Goal: Task Accomplishment & Management: Use online tool/utility

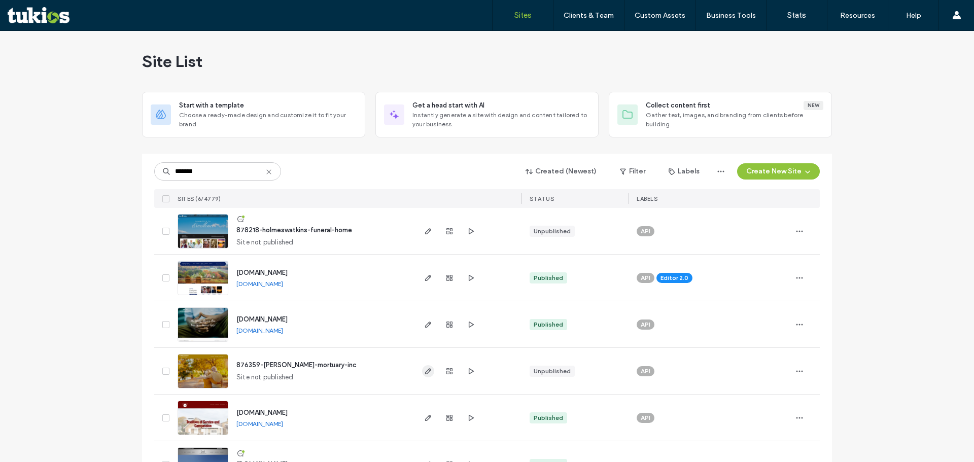
type input "*******"
click at [429, 371] on span "button" at bounding box center [428, 371] width 12 height 12
type input "*******"
click at [429, 328] on span "button" at bounding box center [428, 325] width 12 height 12
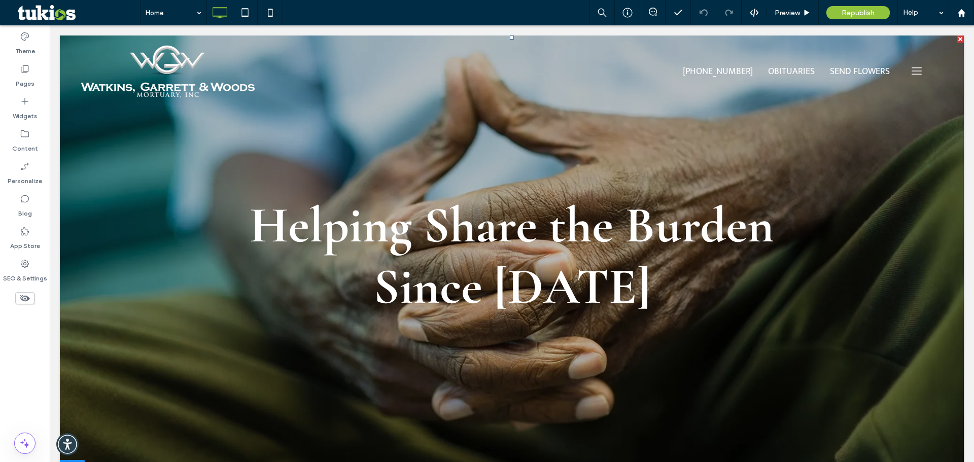
click at [511, 242] on div "Helping Share the Burden Since 1952 Since 1952 Learn More" at bounding box center [511, 256] width 633 height 123
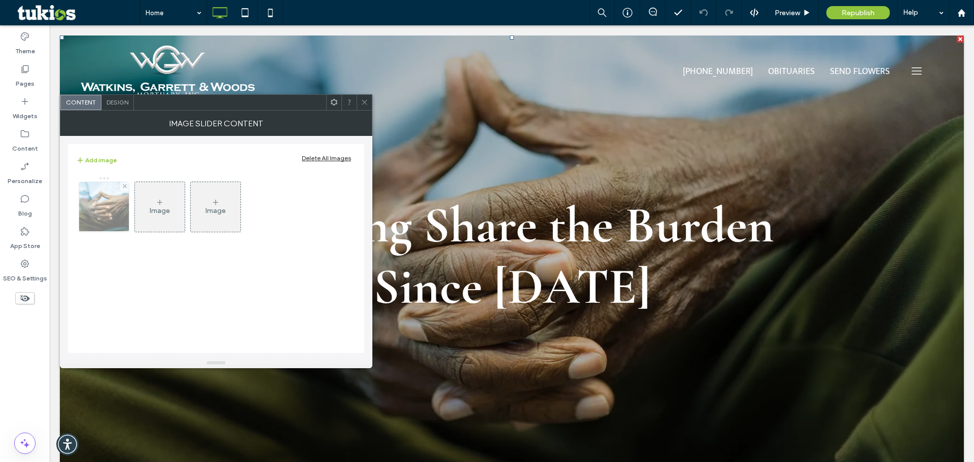
click at [108, 198] on img at bounding box center [104, 207] width 75 height 50
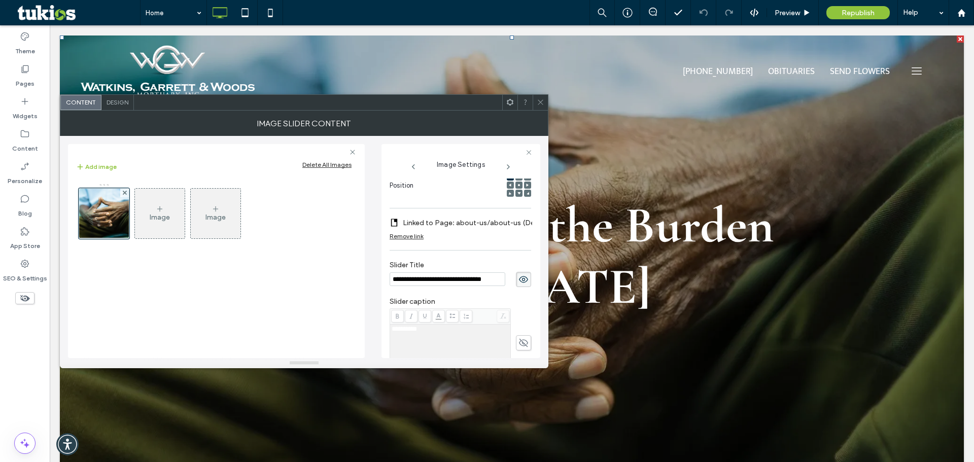
click at [544, 98] on div at bounding box center [540, 102] width 15 height 15
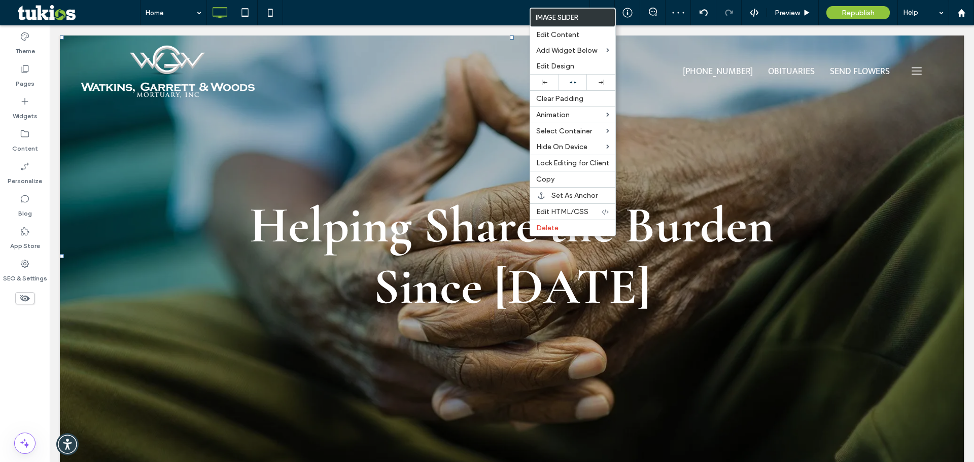
click at [205, 310] on div "Helping Share the Burden Since 1952 Since 1952 Learn More" at bounding box center [511, 256] width 633 height 123
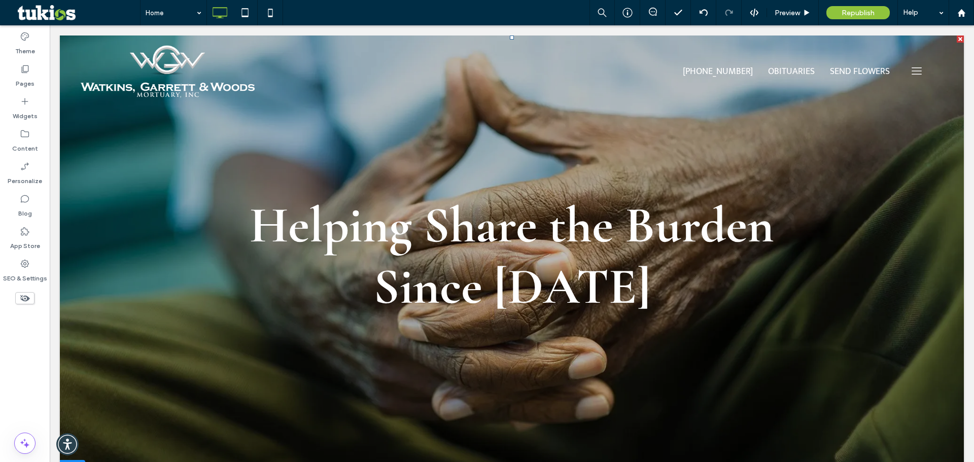
click at [500, 217] on div "Helping Share the Burden Since 1952 Since 1952 Learn More" at bounding box center [511, 256] width 633 height 123
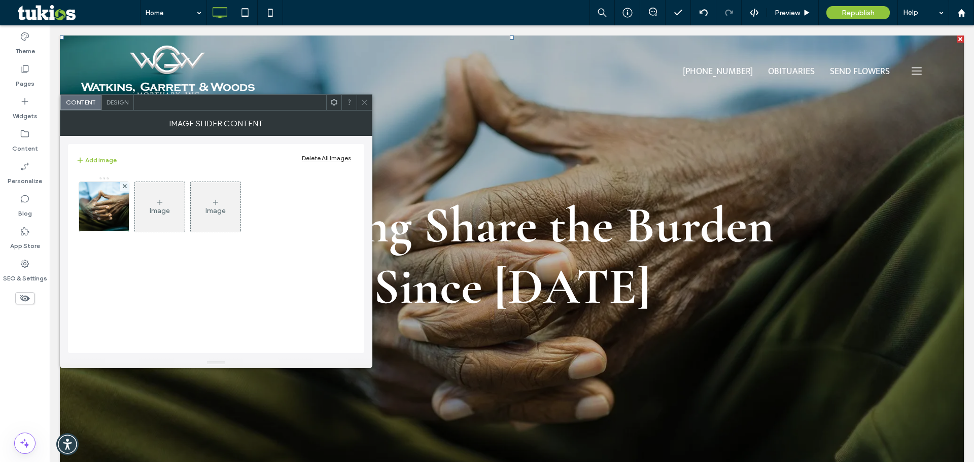
click at [365, 101] on icon at bounding box center [365, 102] width 8 height 8
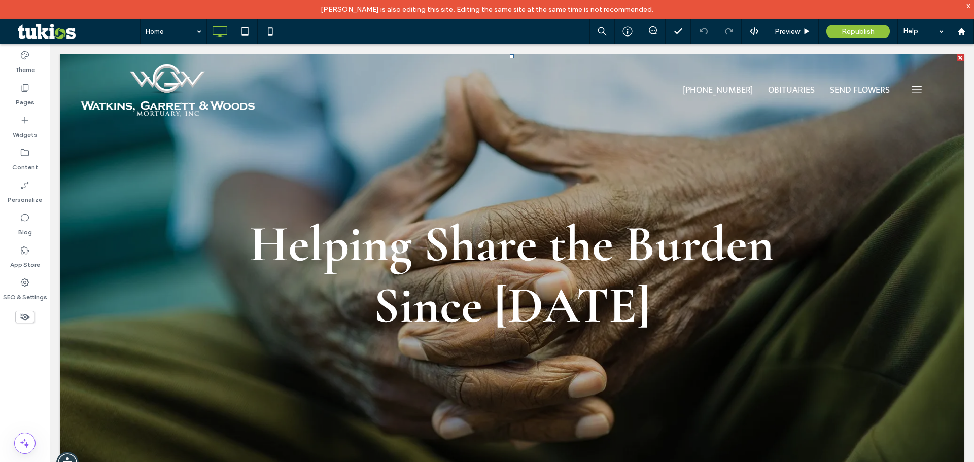
click at [499, 247] on div "Helping Share the Burden Since 1952 Since 1952 Learn More" at bounding box center [511, 275] width 633 height 123
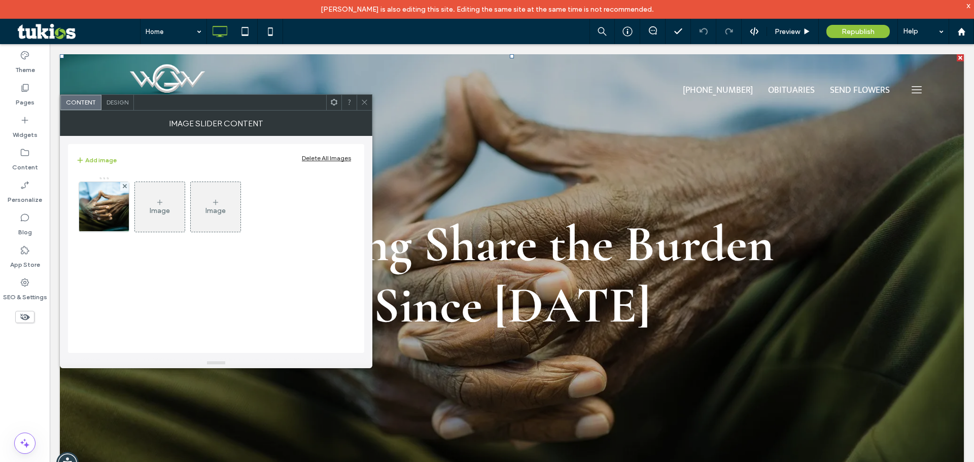
click at [365, 99] on icon at bounding box center [365, 102] width 8 height 8
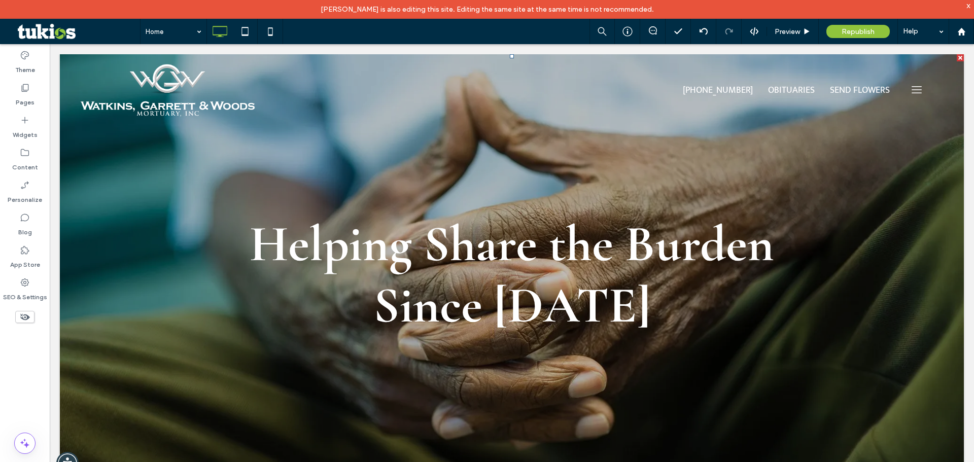
click at [493, 255] on div "Helping Share the Burden Since 1952 Since 1952 Learn More" at bounding box center [511, 275] width 633 height 123
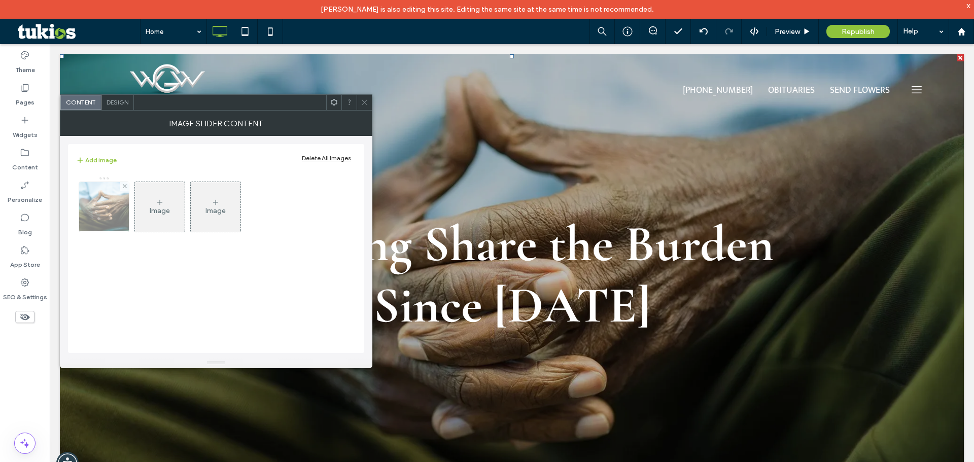
click at [107, 208] on img at bounding box center [104, 207] width 75 height 50
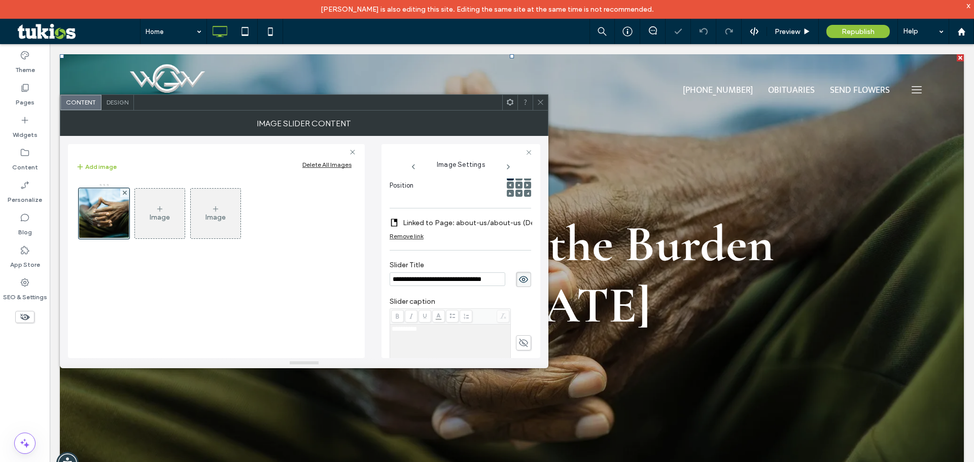
click at [539, 101] on use at bounding box center [540, 102] width 5 height 5
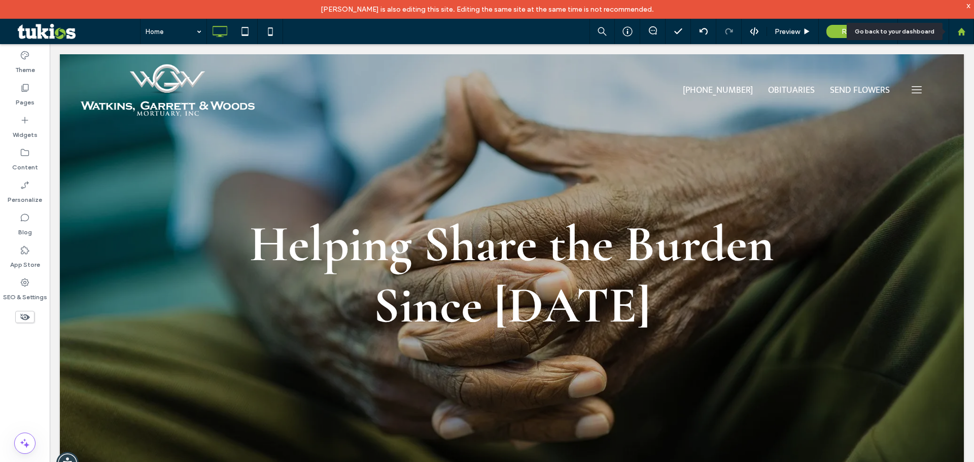
click at [963, 27] on icon at bounding box center [961, 31] width 9 height 9
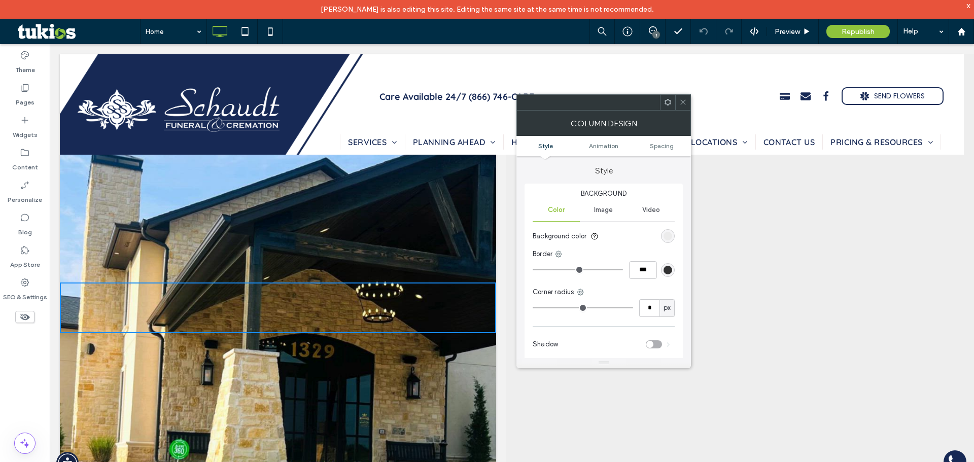
click at [680, 101] on icon at bounding box center [683, 102] width 8 height 8
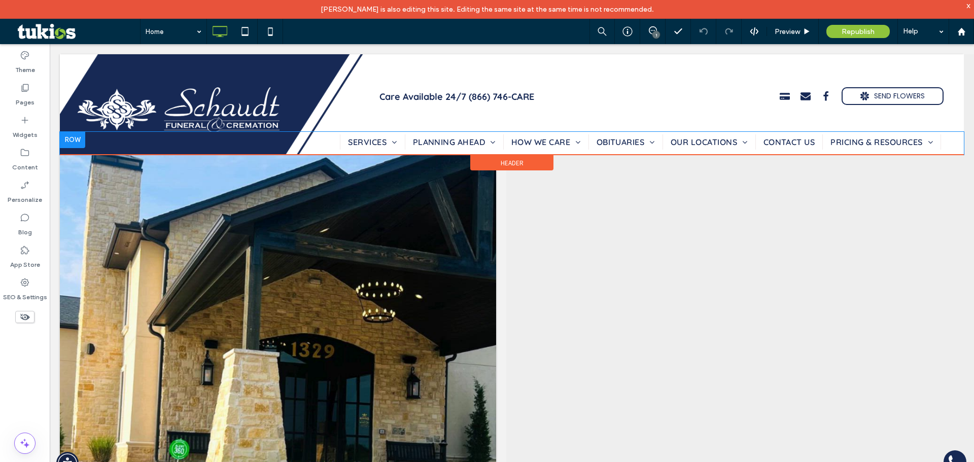
click at [77, 141] on div at bounding box center [72, 140] width 25 height 16
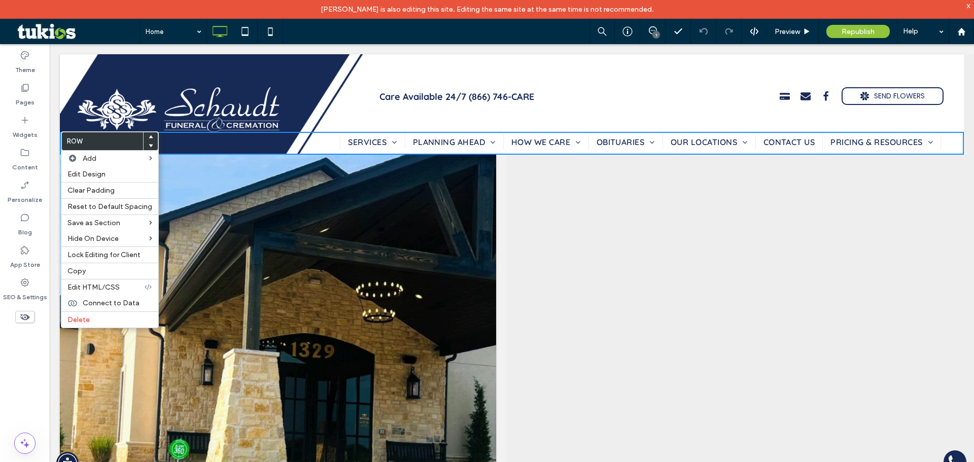
click at [250, 199] on div "Click To Paste Row + Add Section" at bounding box center [278, 307] width 436 height 507
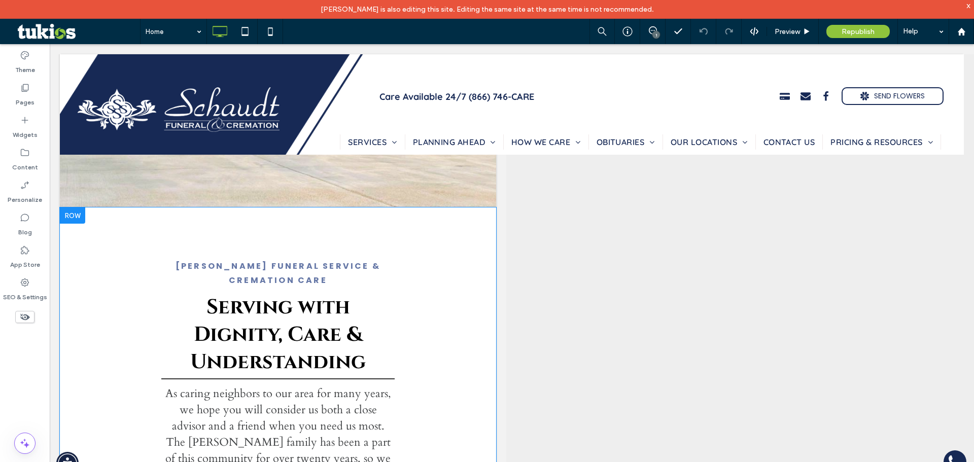
scroll to position [304, 0]
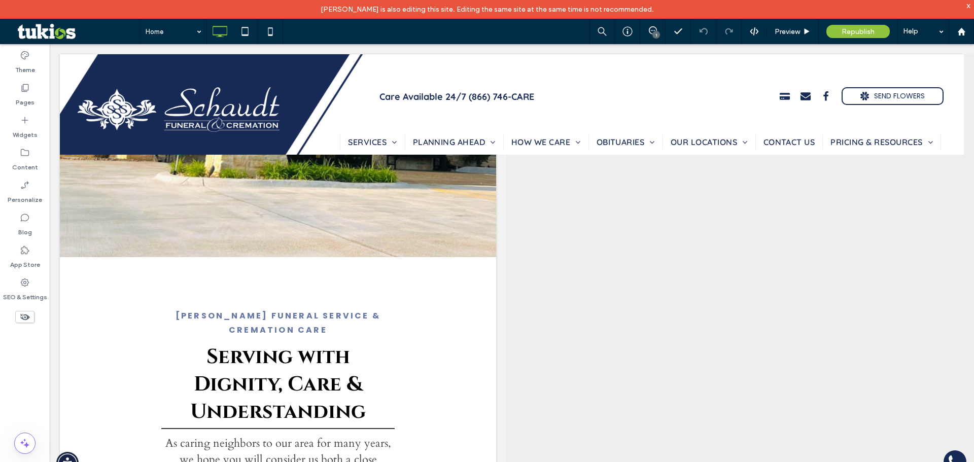
drag, startPoint x: 67, startPoint y: 264, endPoint x: 623, endPoint y: 200, distance: 559.6
click at [69, 263] on div at bounding box center [72, 265] width 25 height 16
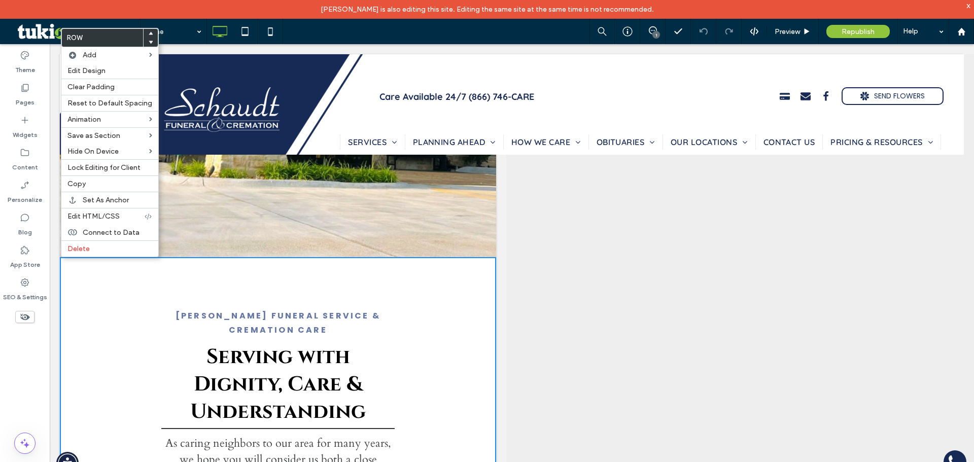
click at [353, 27] on div "Home 1 Preview Republish Help" at bounding box center [557, 31] width 834 height 25
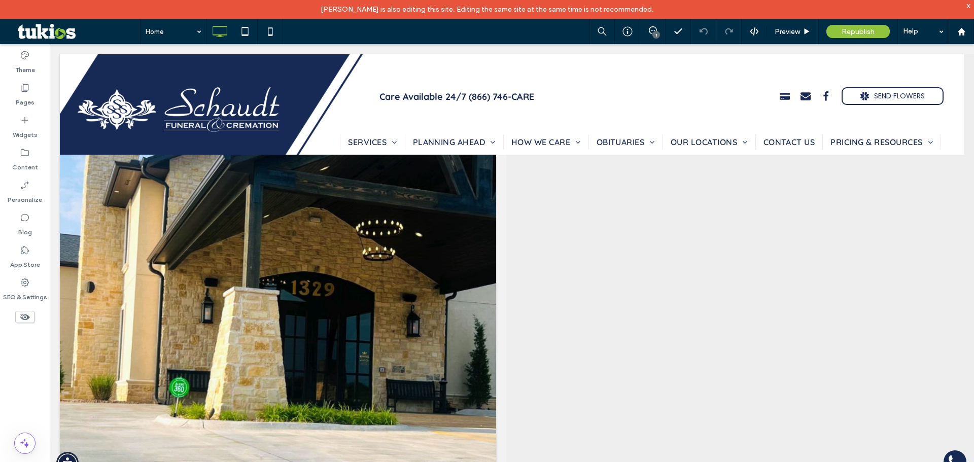
scroll to position [0, 0]
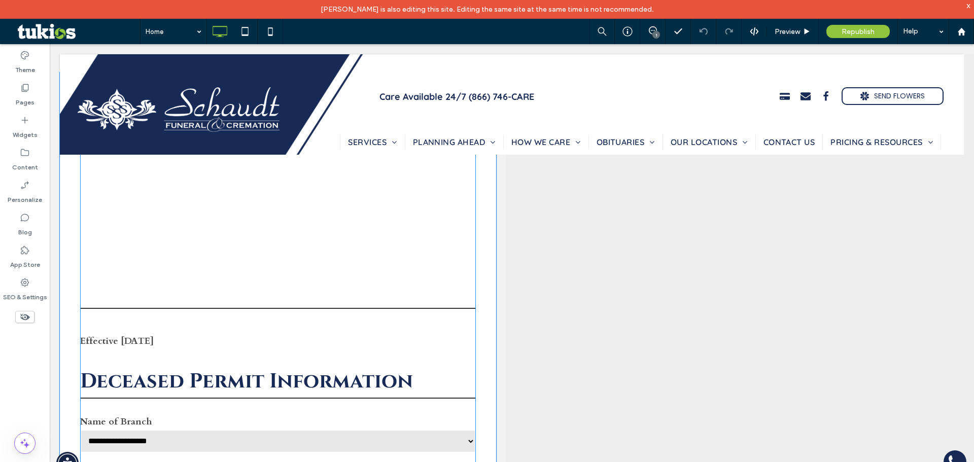
scroll to position [2932, 0]
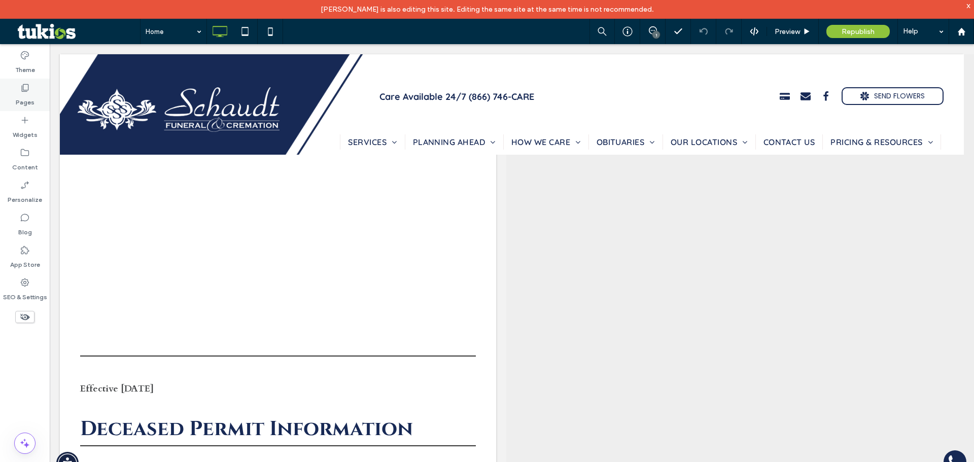
click at [25, 94] on label "Pages" at bounding box center [25, 100] width 19 height 14
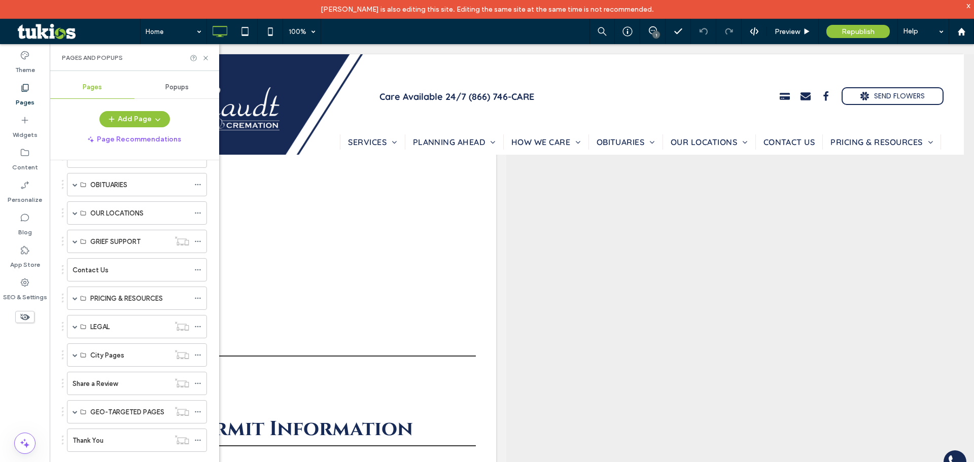
scroll to position [152, 0]
click at [73, 408] on span at bounding box center [75, 410] width 5 height 5
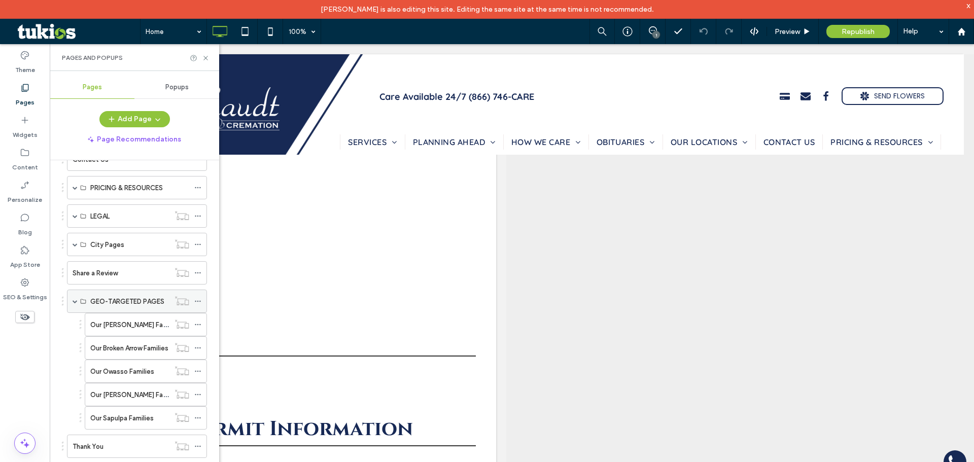
scroll to position [269, 0]
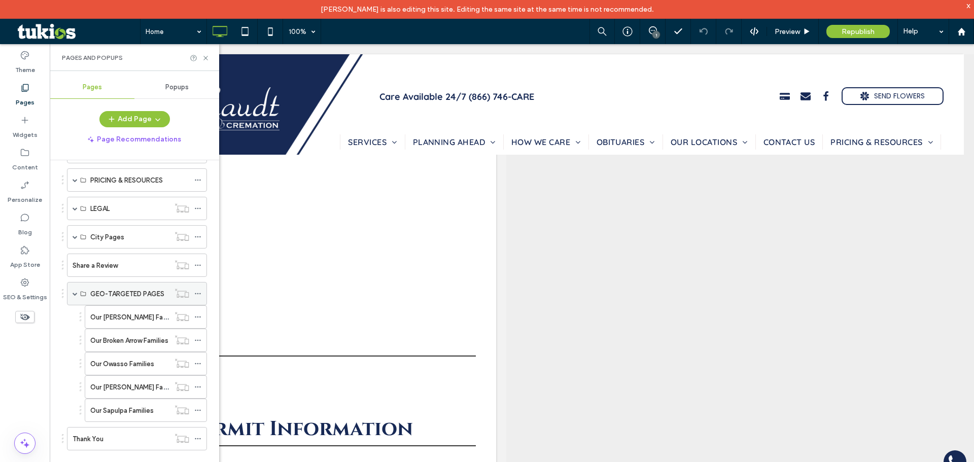
click at [73, 294] on span at bounding box center [75, 293] width 5 height 5
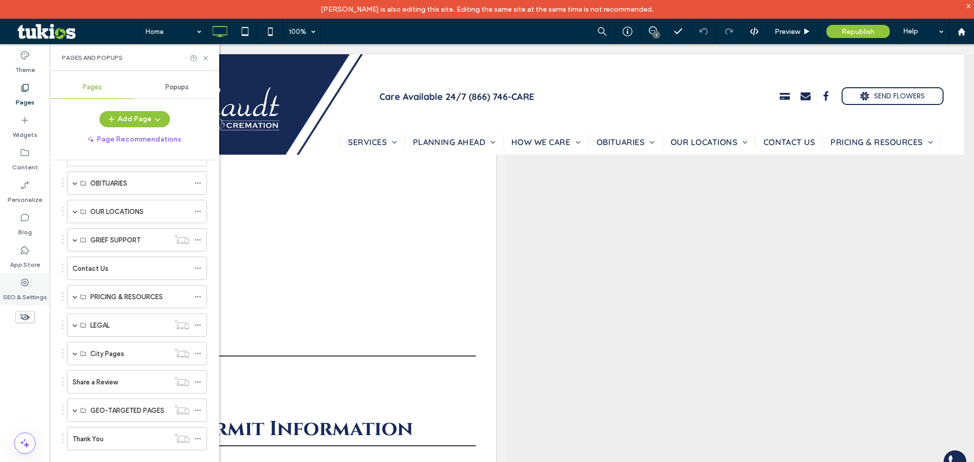
click at [21, 279] on icon at bounding box center [25, 282] width 10 height 10
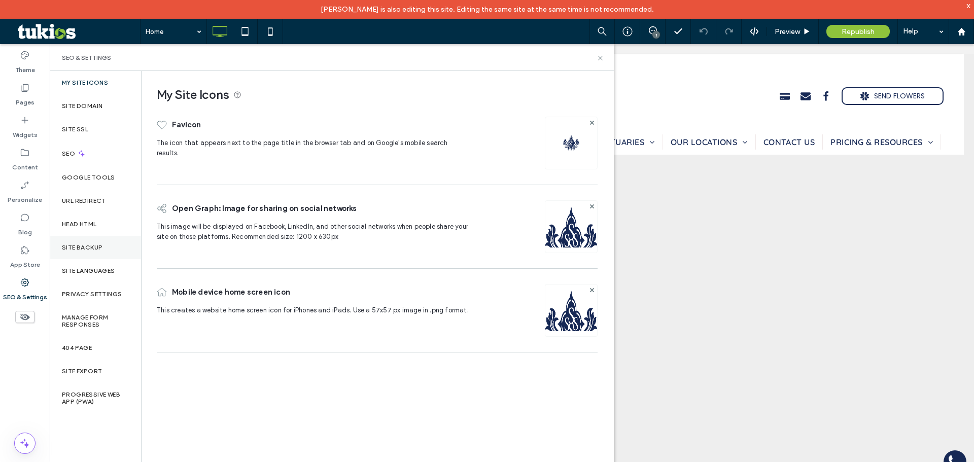
click at [65, 253] on div "Site Backup" at bounding box center [95, 247] width 91 height 23
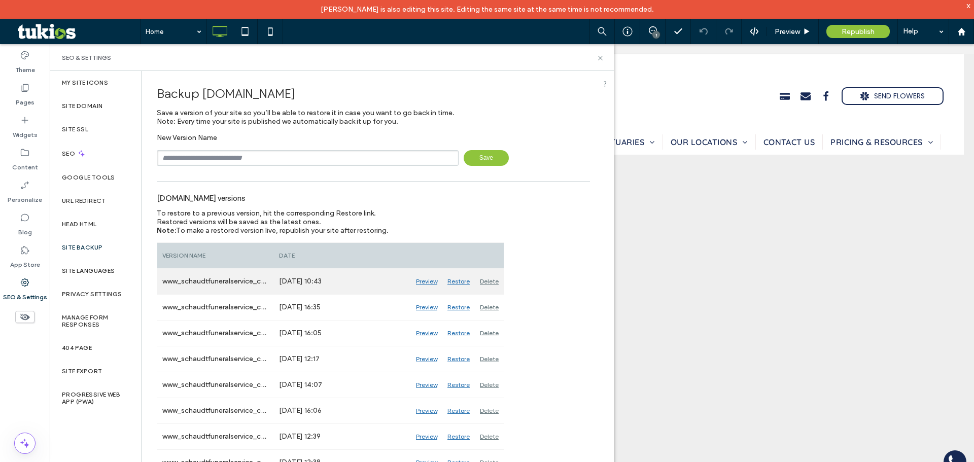
click at [431, 283] on div "Preview" at bounding box center [426, 281] width 31 height 25
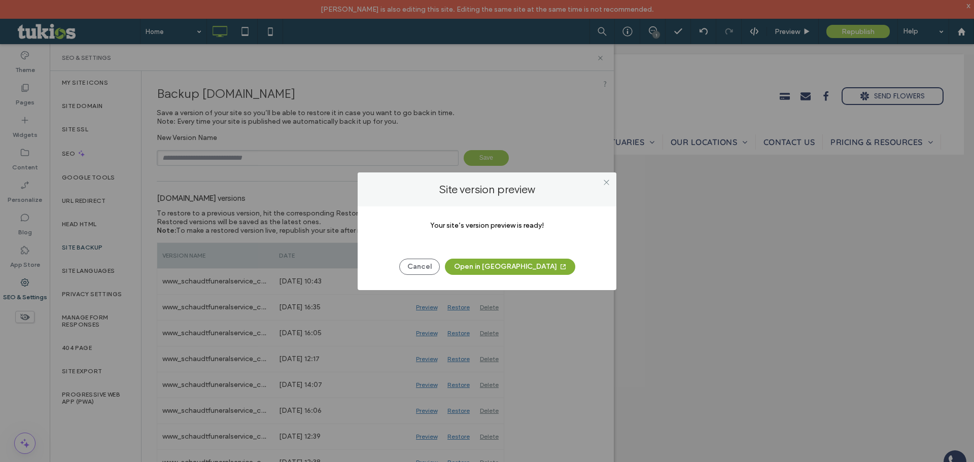
click at [518, 268] on button "Open in New Tab" at bounding box center [510, 267] width 130 height 16
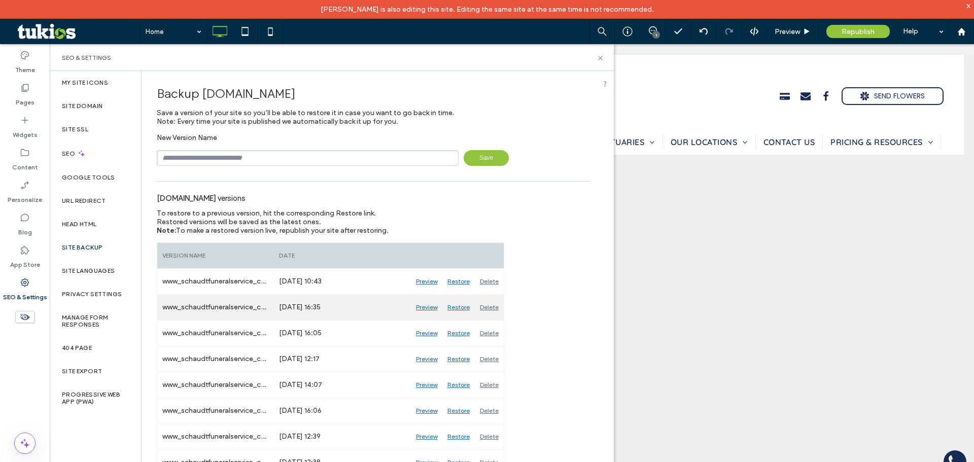
click at [425, 306] on div "Preview" at bounding box center [426, 307] width 31 height 25
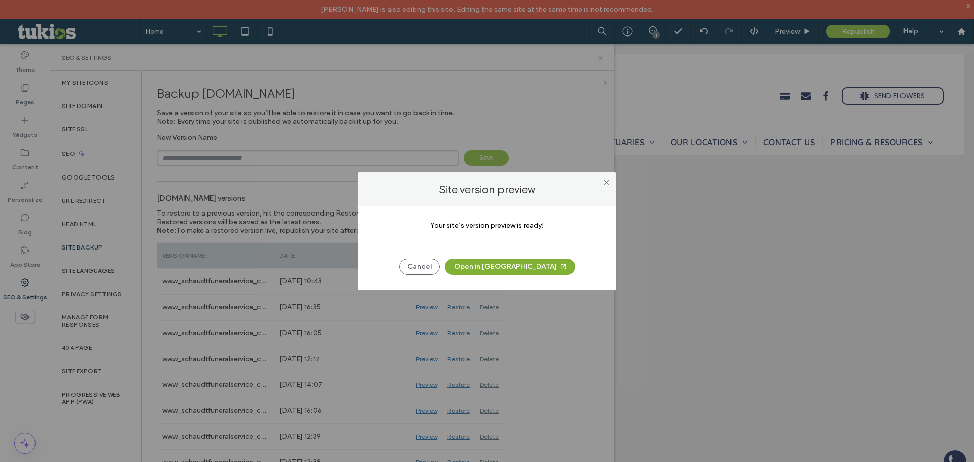
click at [510, 273] on button "Open in New Tab" at bounding box center [510, 267] width 130 height 16
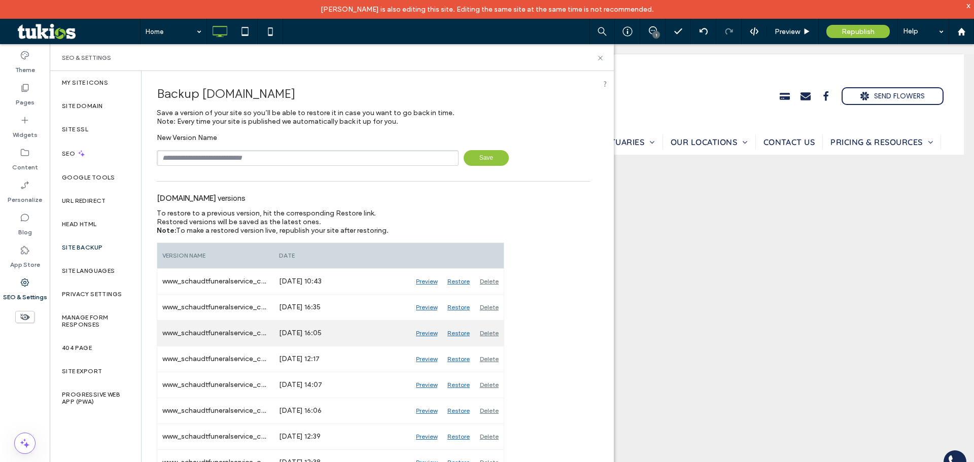
click at [428, 333] on div "Preview" at bounding box center [426, 333] width 31 height 25
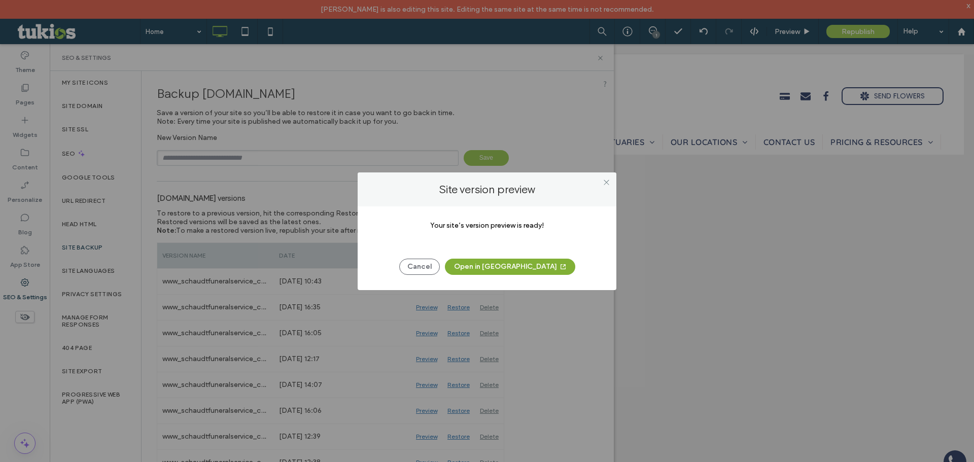
click at [557, 272] on span "button" at bounding box center [562, 266] width 10 height 15
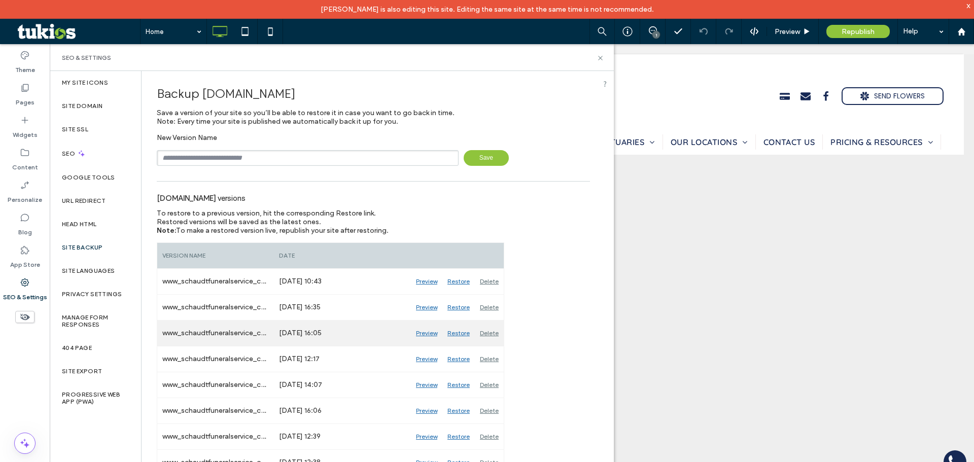
click at [455, 334] on div "Restore" at bounding box center [458, 333] width 32 height 25
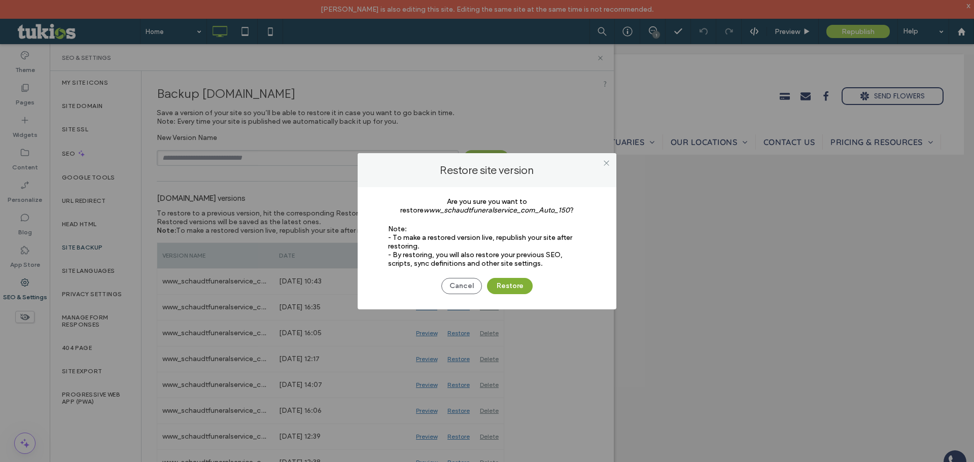
click at [511, 283] on button "Restore" at bounding box center [510, 286] width 46 height 16
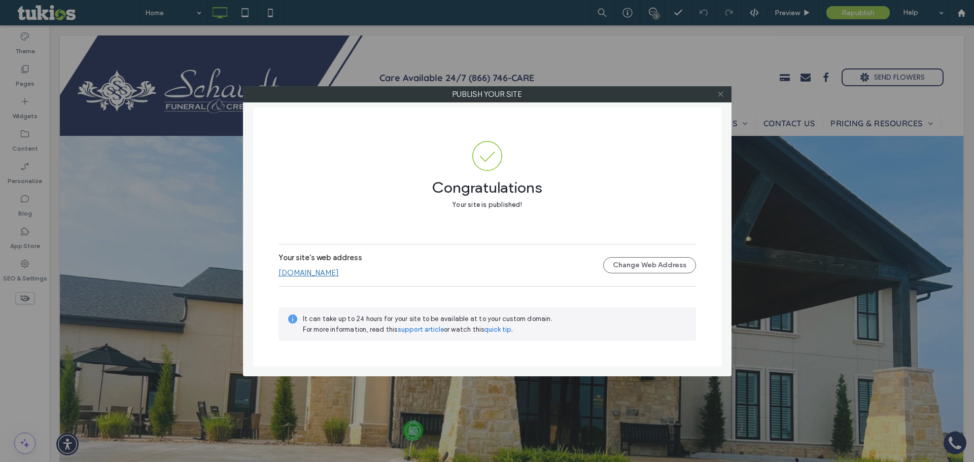
click at [721, 92] on icon at bounding box center [721, 94] width 8 height 8
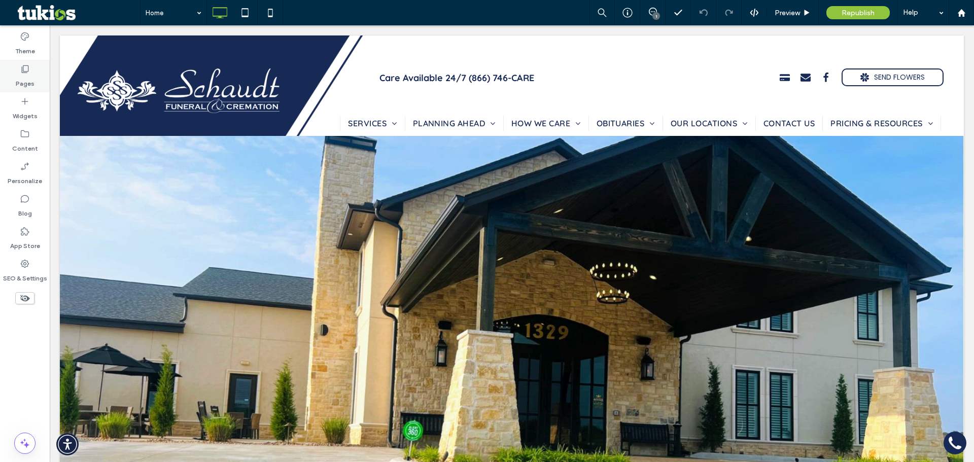
click at [26, 78] on label "Pages" at bounding box center [25, 81] width 19 height 14
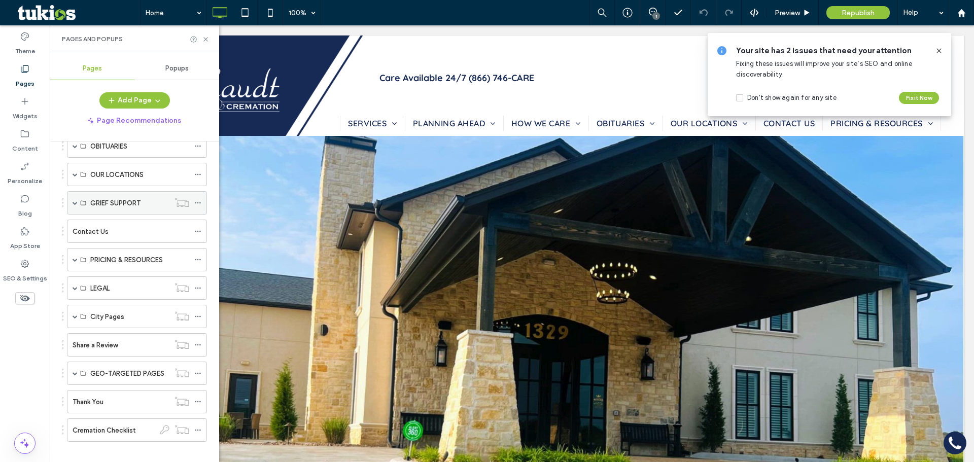
scroll to position [181, 0]
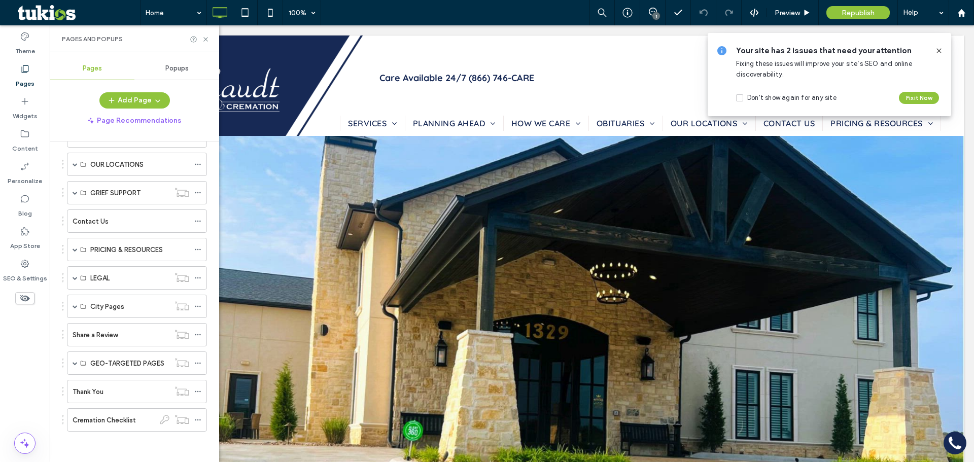
click at [31, 80] on label "Pages" at bounding box center [25, 81] width 19 height 14
click at [25, 264] on icon at bounding box center [25, 264] width 10 height 10
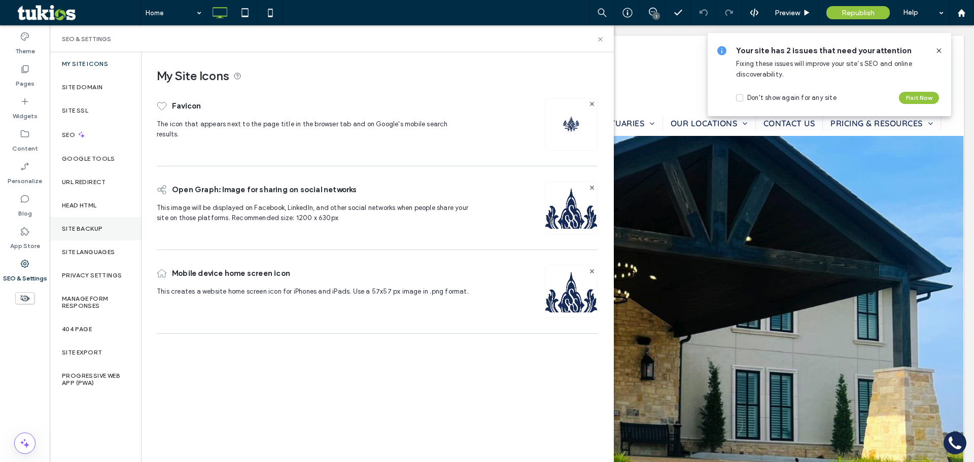
click at [86, 226] on label "Site Backup" at bounding box center [82, 228] width 41 height 7
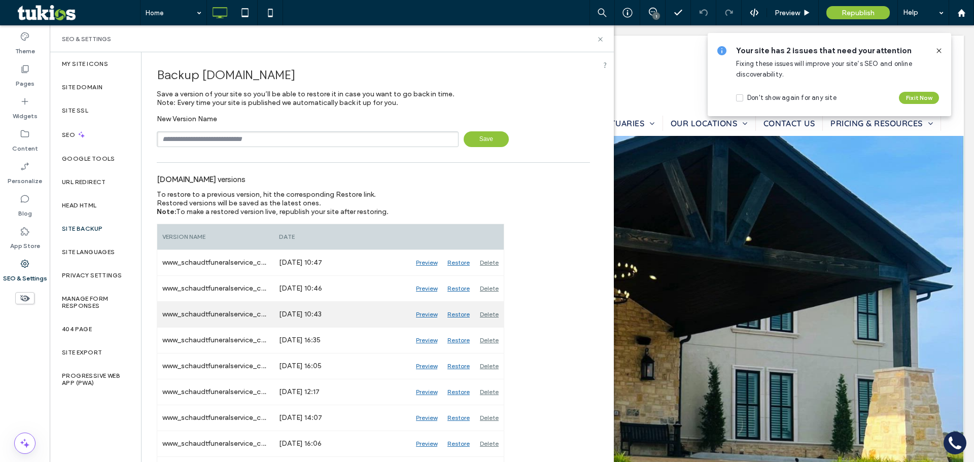
click at [430, 316] on div "Preview" at bounding box center [426, 314] width 31 height 25
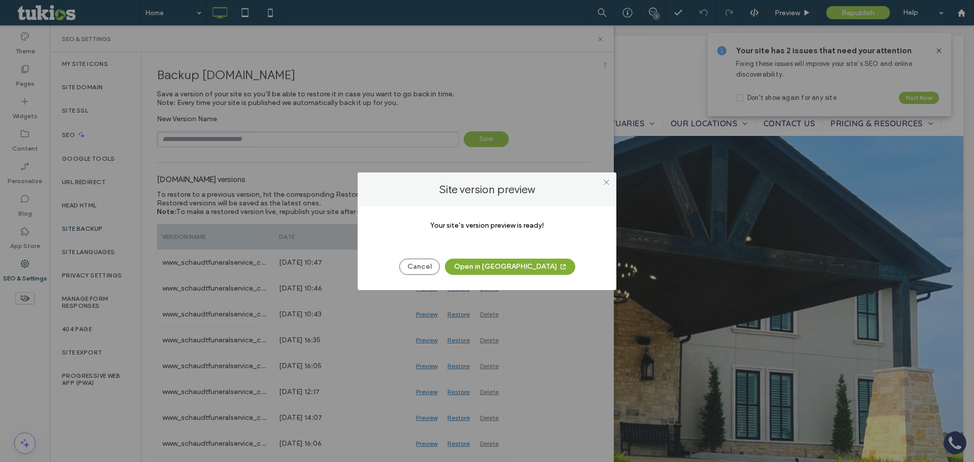
click at [512, 269] on button "Open in New Tab" at bounding box center [510, 267] width 130 height 16
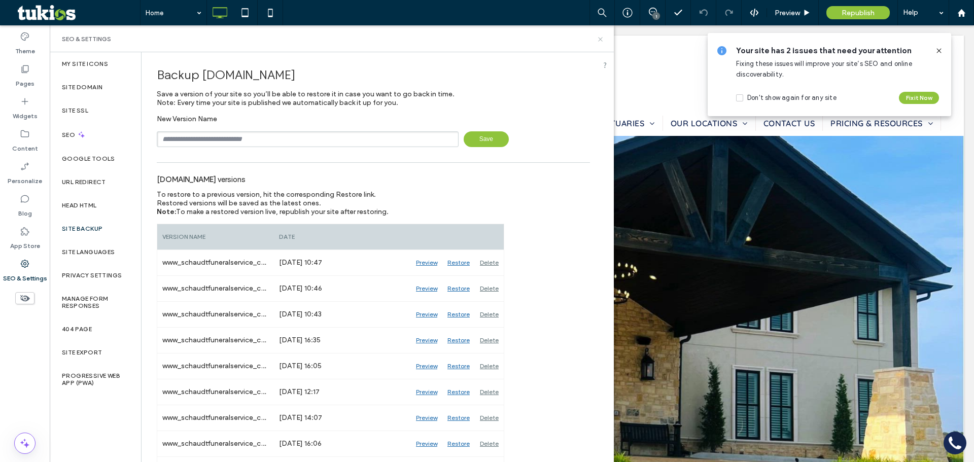
click at [600, 40] on use at bounding box center [600, 39] width 4 height 4
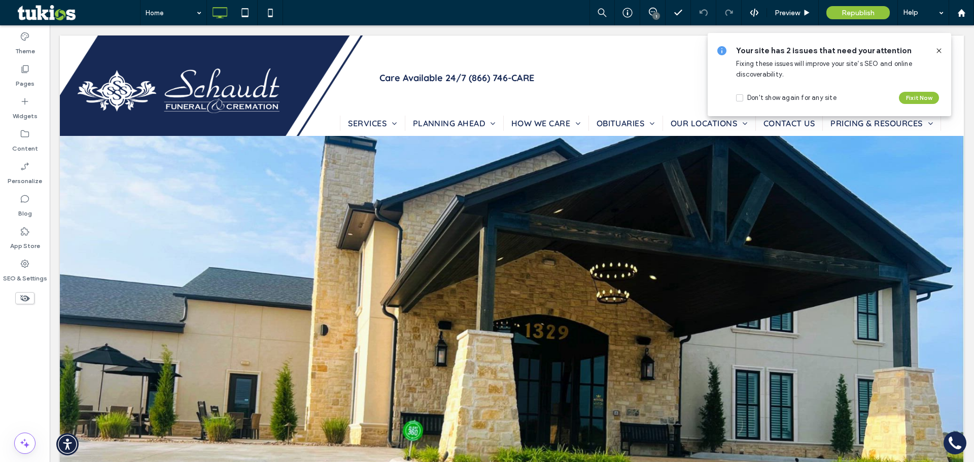
drag, startPoint x: 940, startPoint y: 50, endPoint x: 863, endPoint y: 44, distance: 76.3
click at [940, 50] on icon at bounding box center [939, 51] width 8 height 8
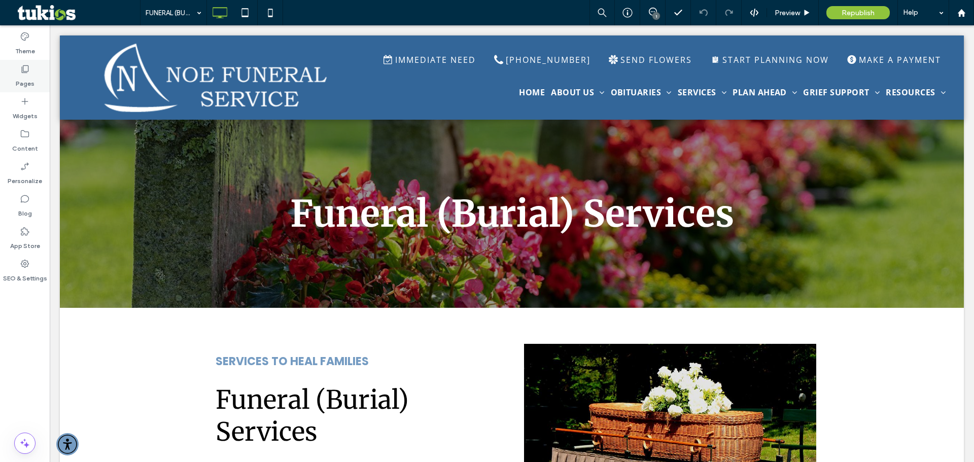
click at [27, 81] on label "Pages" at bounding box center [25, 81] width 19 height 14
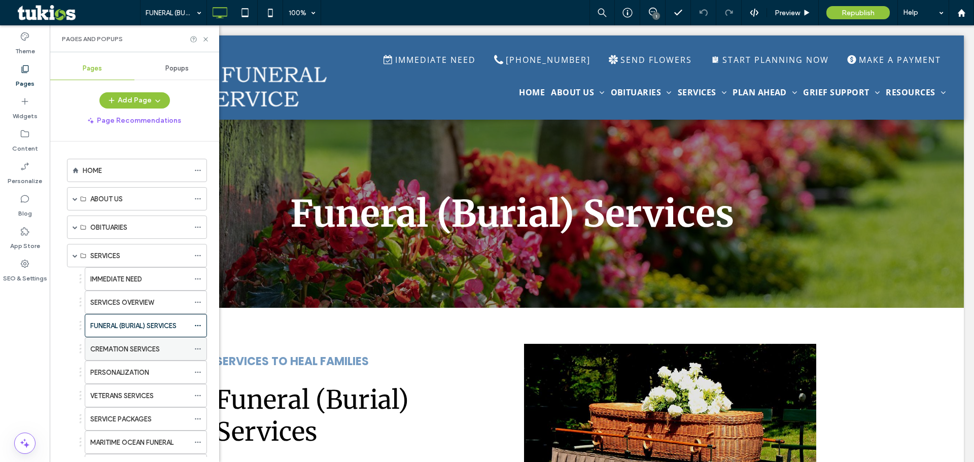
click at [117, 345] on label "CREMATION SERVICES" at bounding box center [124, 349] width 69 height 18
click at [206, 41] on icon at bounding box center [206, 40] width 8 height 8
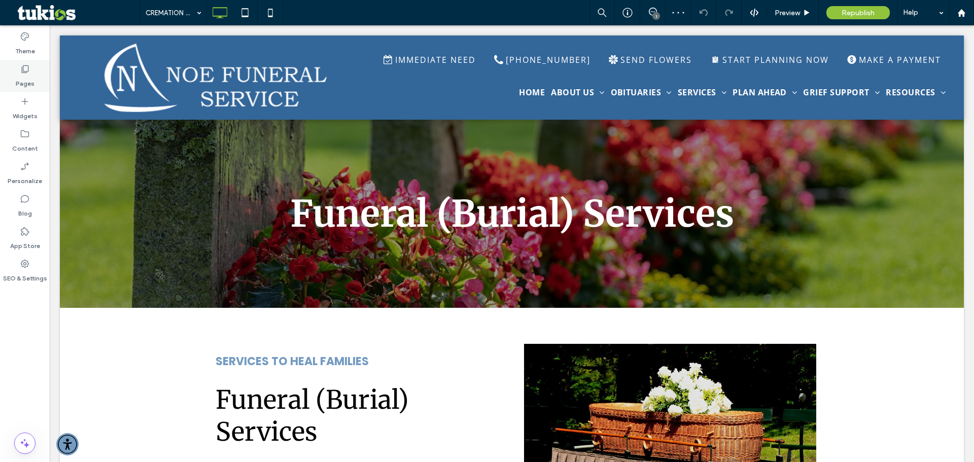
click at [28, 69] on use at bounding box center [25, 69] width 7 height 8
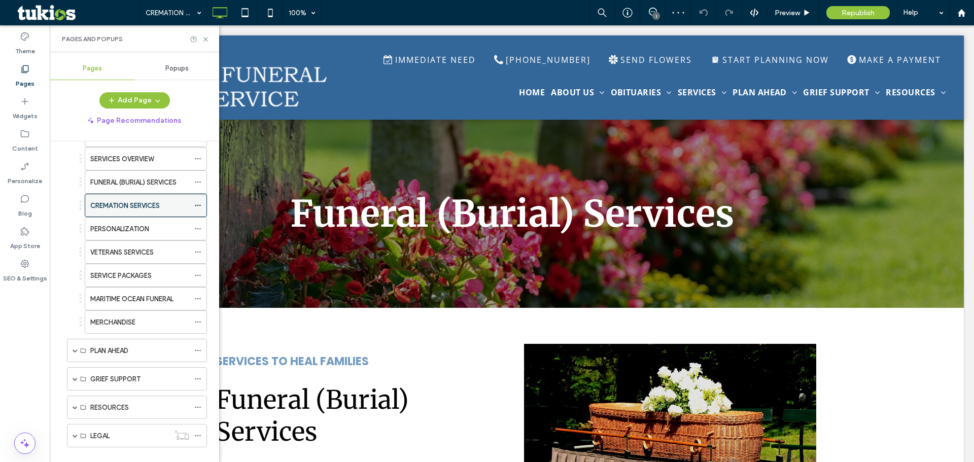
scroll to position [152, 0]
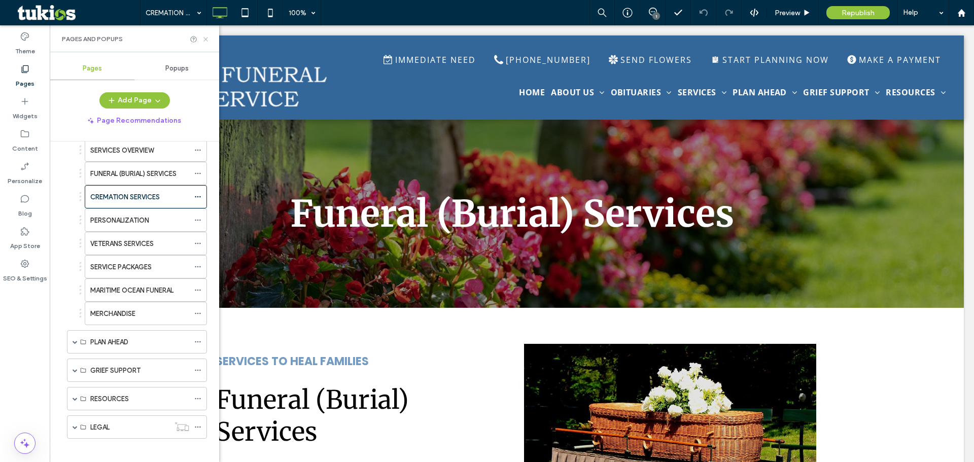
click at [205, 37] on icon at bounding box center [206, 40] width 8 height 8
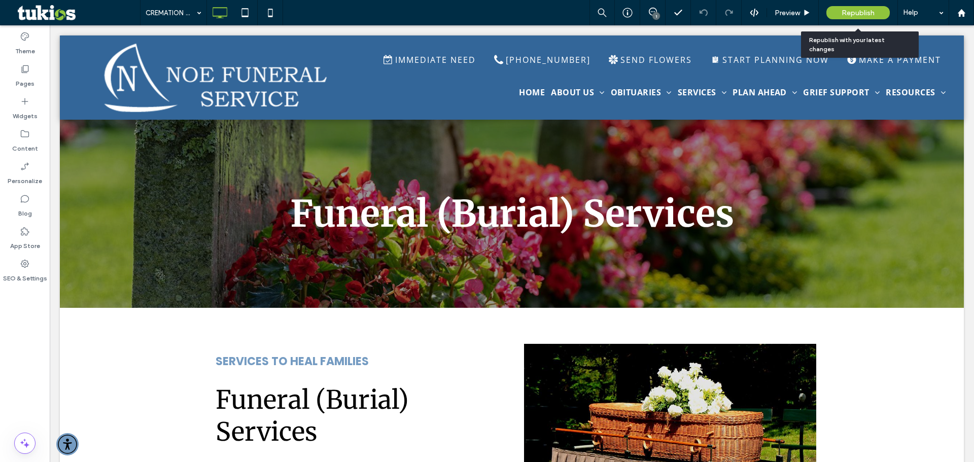
click at [859, 13] on span "Republish" at bounding box center [858, 13] width 33 height 9
